Goal: Task Accomplishment & Management: Complete application form

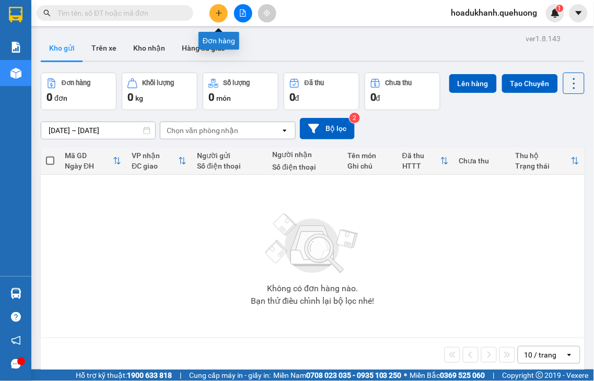
click at [218, 15] on icon "plus" at bounding box center [218, 12] width 7 height 7
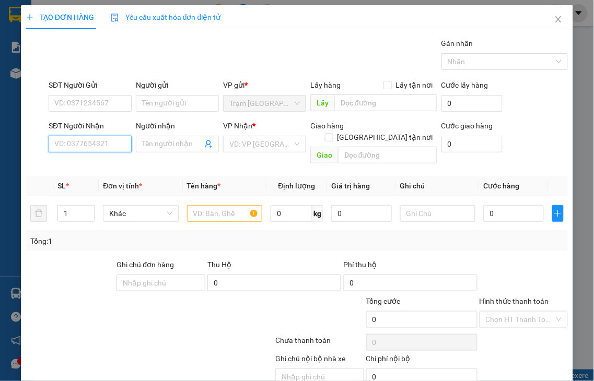
click at [111, 143] on input "SĐT Người Nhận" at bounding box center [90, 144] width 83 height 17
click at [112, 145] on input "2529" at bounding box center [90, 144] width 83 height 17
click at [108, 150] on input "2529" at bounding box center [90, 144] width 83 height 17
click at [108, 149] on input "2529" at bounding box center [90, 144] width 83 height 17
click at [108, 143] on input "2529" at bounding box center [90, 144] width 83 height 17
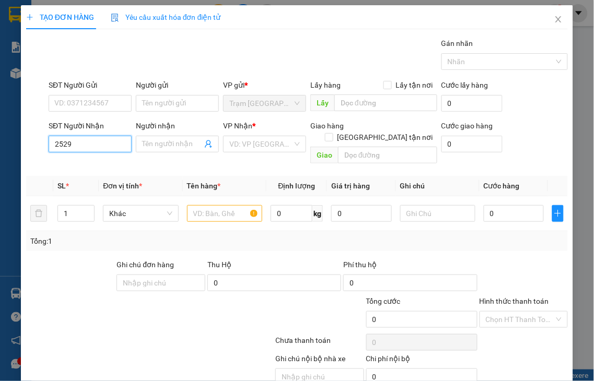
click at [107, 144] on input "2529" at bounding box center [90, 144] width 83 height 17
click at [82, 150] on input "2529" at bounding box center [90, 144] width 83 height 17
click at [87, 145] on input "2529" at bounding box center [90, 144] width 83 height 17
click at [87, 144] on input "2529" at bounding box center [90, 144] width 83 height 17
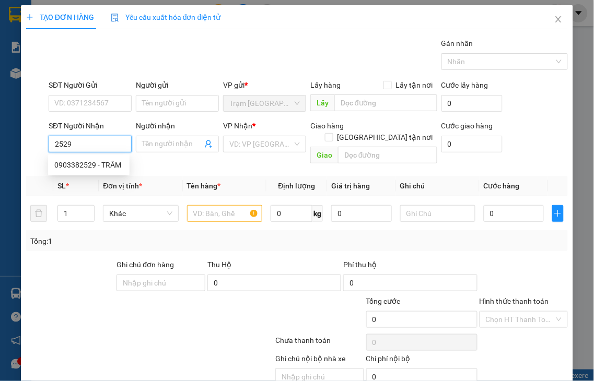
click at [87, 144] on input "2529" at bounding box center [90, 144] width 83 height 17
click at [81, 166] on div "0903382529 - TRÂM" at bounding box center [88, 164] width 69 height 11
type input "0903382529"
type input "TRÂM"
type input "40.000"
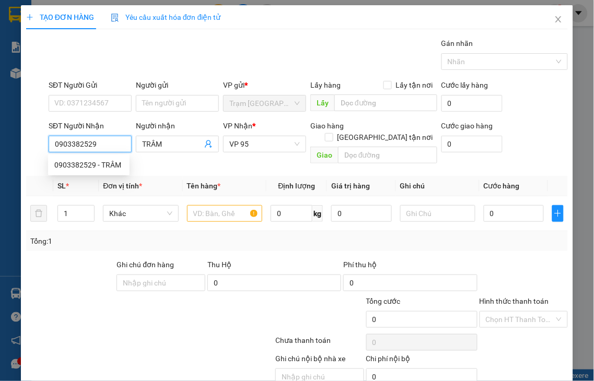
type input "40.000"
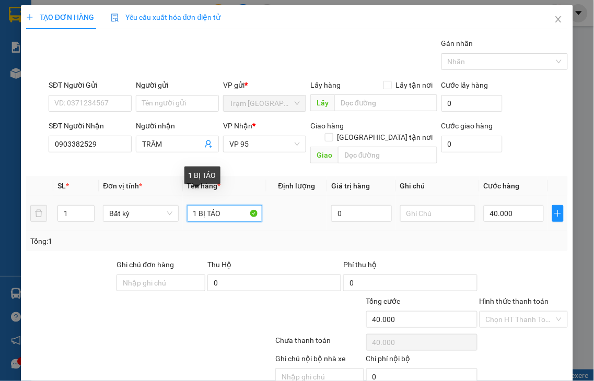
drag, startPoint x: 197, startPoint y: 199, endPoint x: 317, endPoint y: 172, distance: 123.6
click at [316, 176] on table "SL * Đơn vị tính * Tên hàng * Định lượng Giá trị hàng Ghi chú Cước hàng 1 Bất k…" at bounding box center [296, 203] width 541 height 55
type input "1 XỐP"
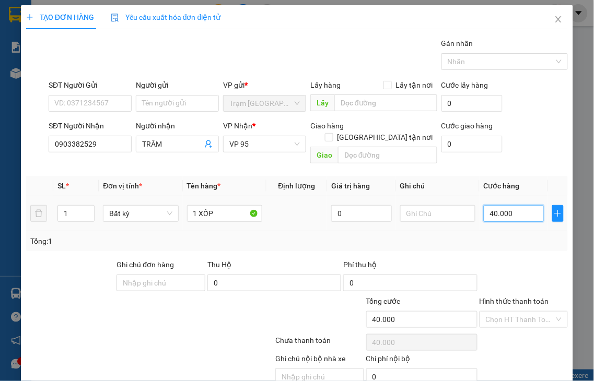
click at [504, 205] on input "40.000" at bounding box center [513, 213] width 60 height 17
type input "7"
type input "70"
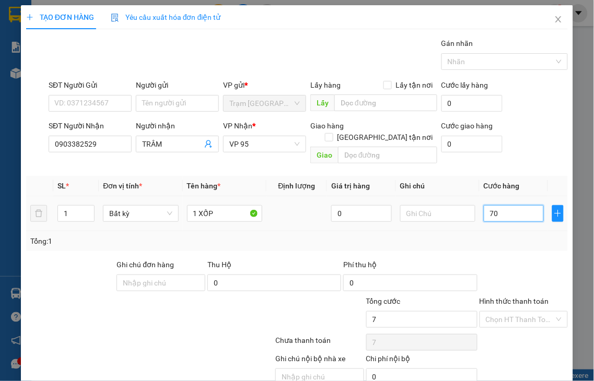
type input "70"
click at [503, 297] on label "Hình thức thanh toán" at bounding box center [513, 301] width 69 height 8
click at [503, 312] on input "Hình thức thanh toán" at bounding box center [519, 320] width 69 height 16
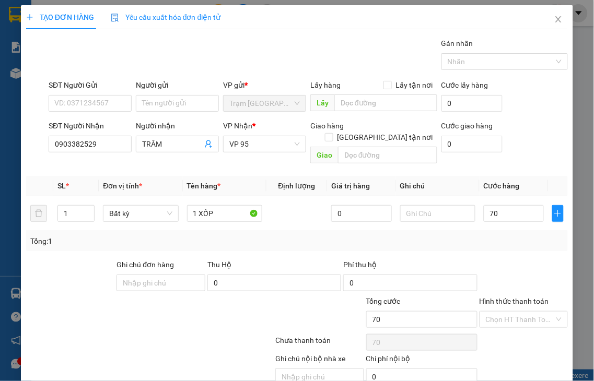
type input "70.000"
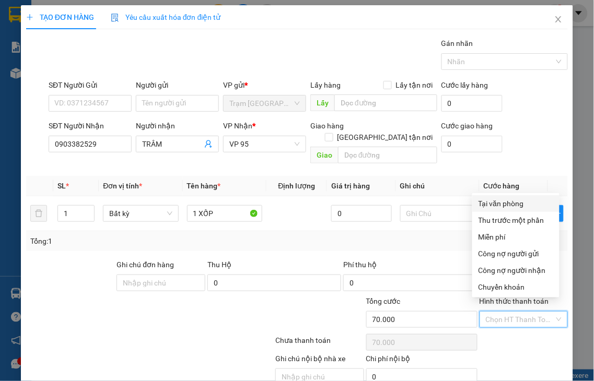
click at [499, 202] on div "Tại văn phòng" at bounding box center [515, 203] width 75 height 11
type input "0"
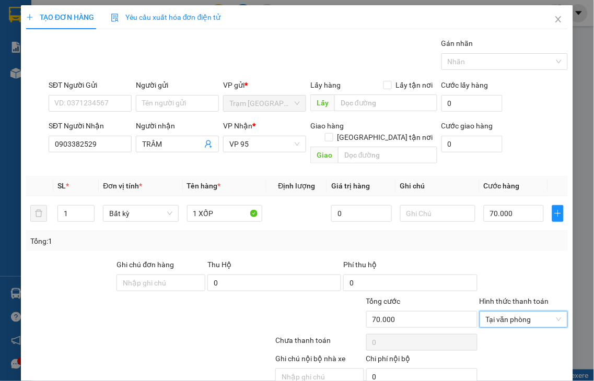
scroll to position [38, 0]
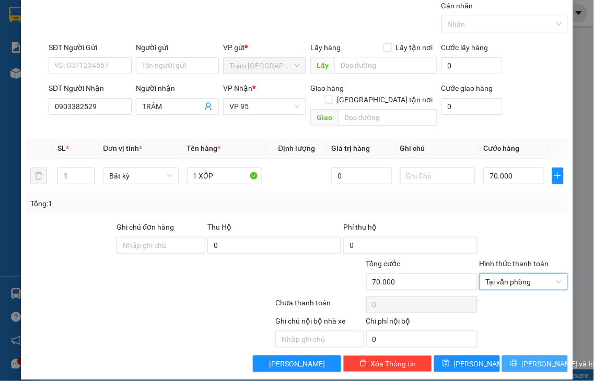
click at [528, 358] on span "[PERSON_NAME] và In" at bounding box center [557, 363] width 73 height 11
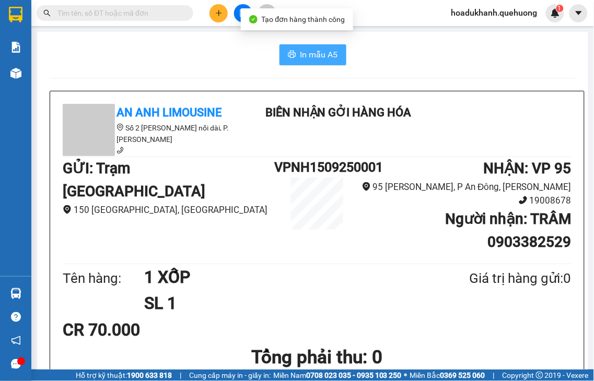
click at [319, 58] on span "In mẫu A5" at bounding box center [319, 54] width 38 height 13
